Goal: Find specific fact

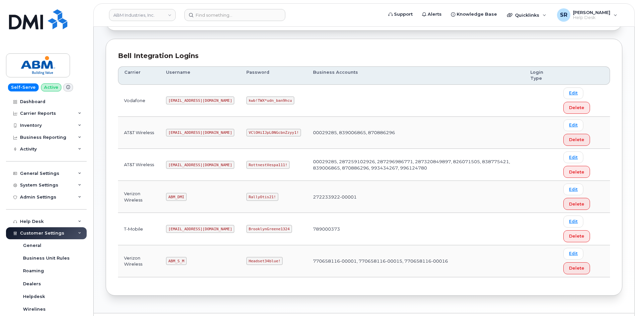
scroll to position [92, 0]
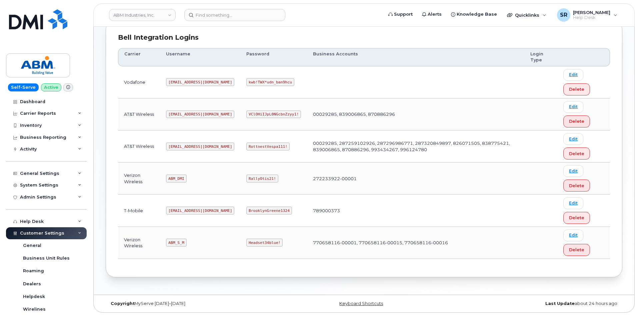
click at [186, 147] on code "[EMAIL_ADDRESS][DOMAIN_NAME]" at bounding box center [200, 146] width 68 height 8
copy code "[EMAIL_ADDRESS][DOMAIN_NAME]"
click at [249, 143] on code "RottnestVespa111!" at bounding box center [267, 146] width 43 height 8
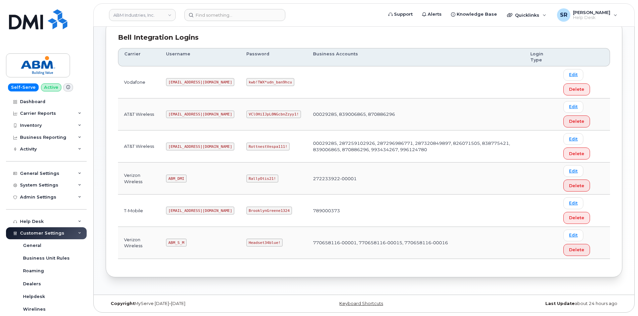
click at [250, 146] on code "RottnestVespa111!" at bounding box center [267, 146] width 43 height 8
copy code "RottnestVespa111!"
